Goal: Find specific page/section: Locate a particular part of the current website

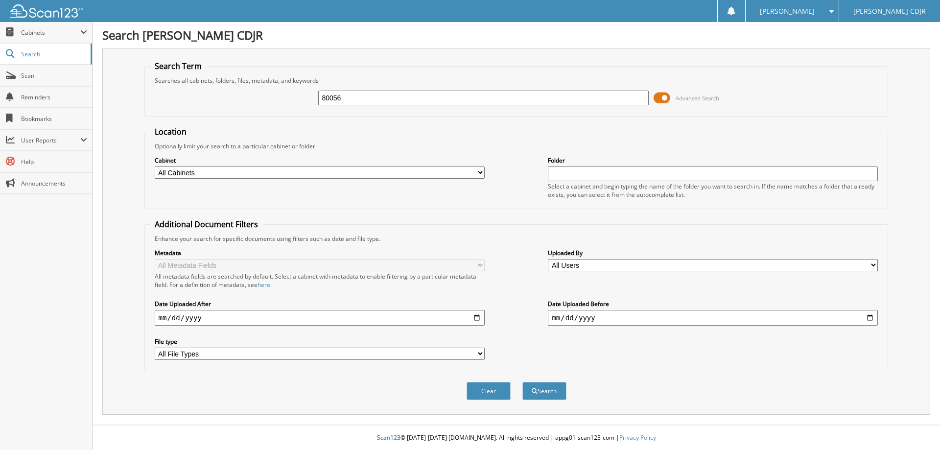
type input "80056"
click at [522, 382] on button "Search" at bounding box center [544, 391] width 44 height 18
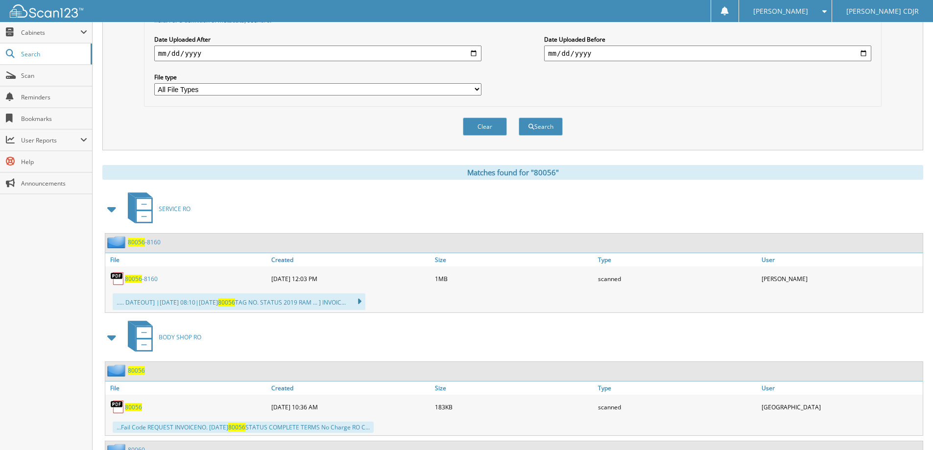
scroll to position [343, 0]
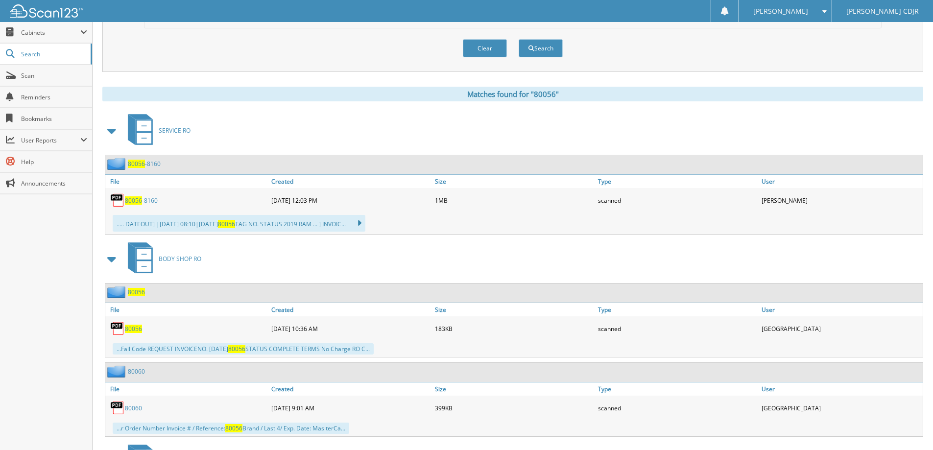
click at [141, 166] on span "80056" at bounding box center [136, 164] width 17 height 8
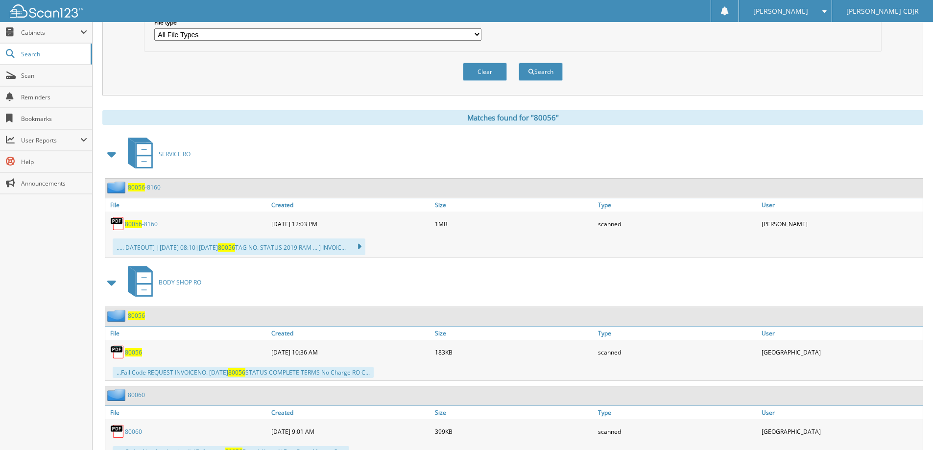
scroll to position [343, 0]
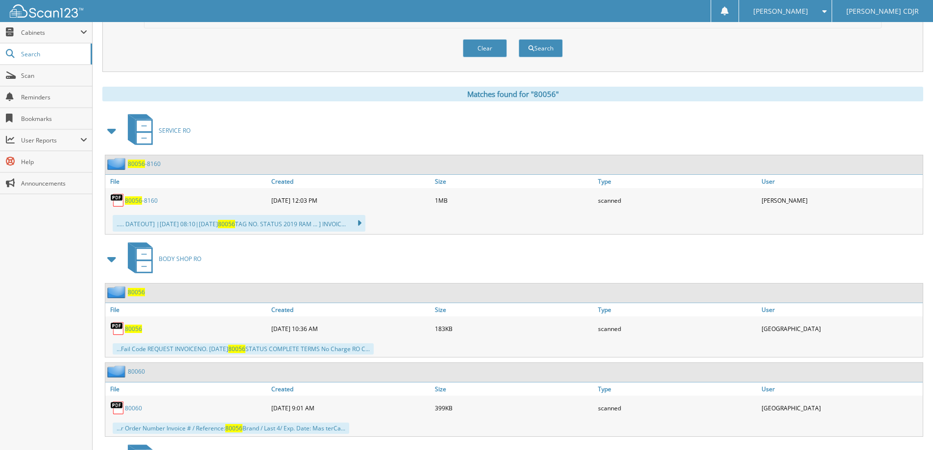
click at [137, 292] on span "80056" at bounding box center [136, 292] width 17 height 8
